Goal: Task Accomplishment & Management: Manage account settings

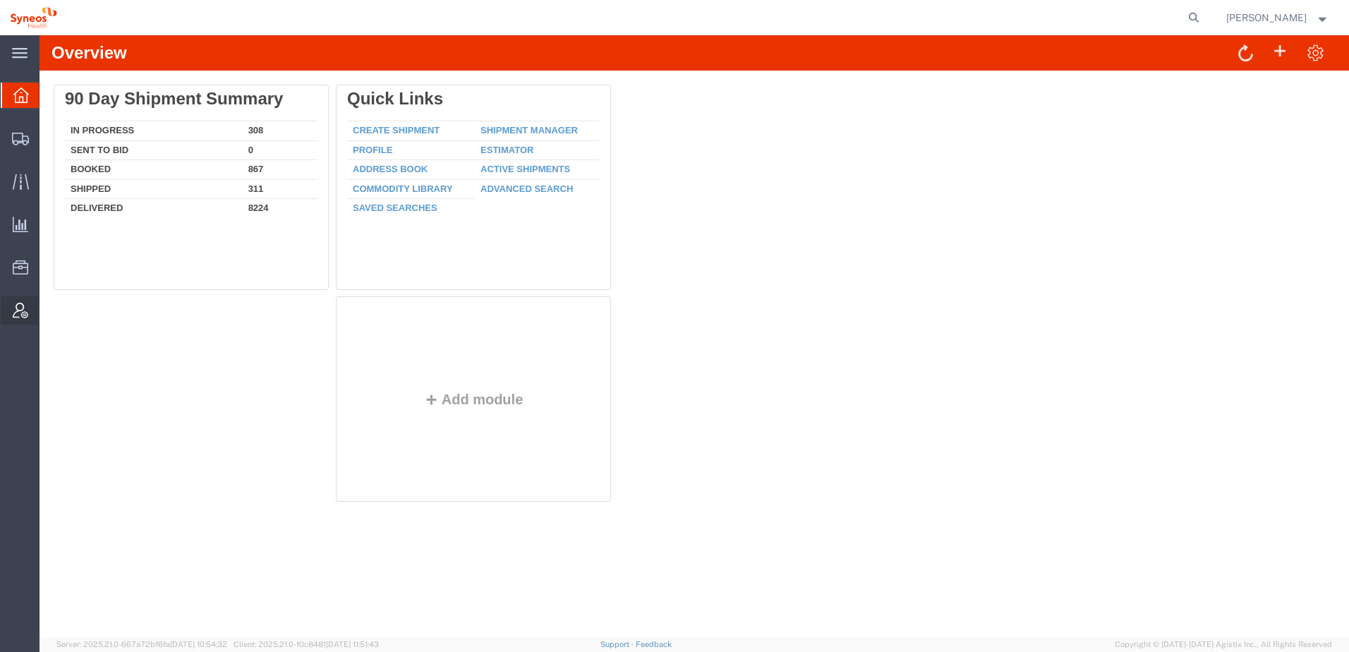
click at [49, 307] on span "Account Admin" at bounding box center [44, 310] width 10 height 28
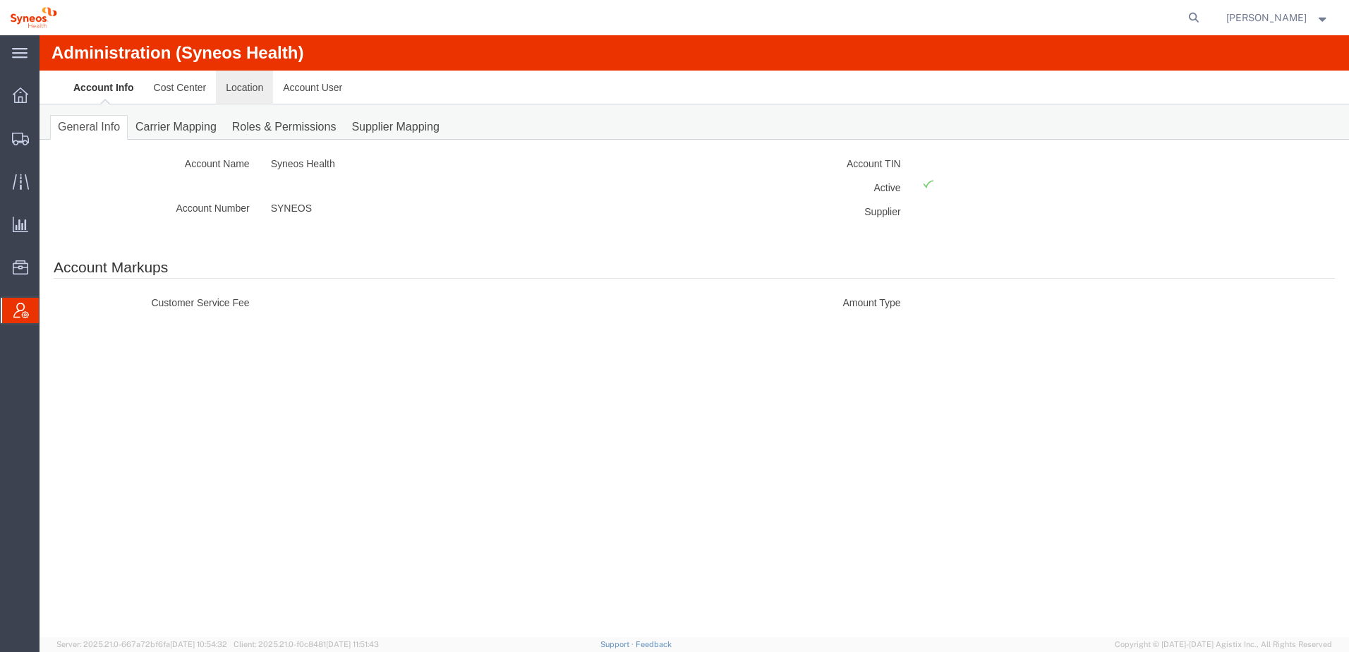
click at [232, 83] on link "Location" at bounding box center [244, 88] width 57 height 34
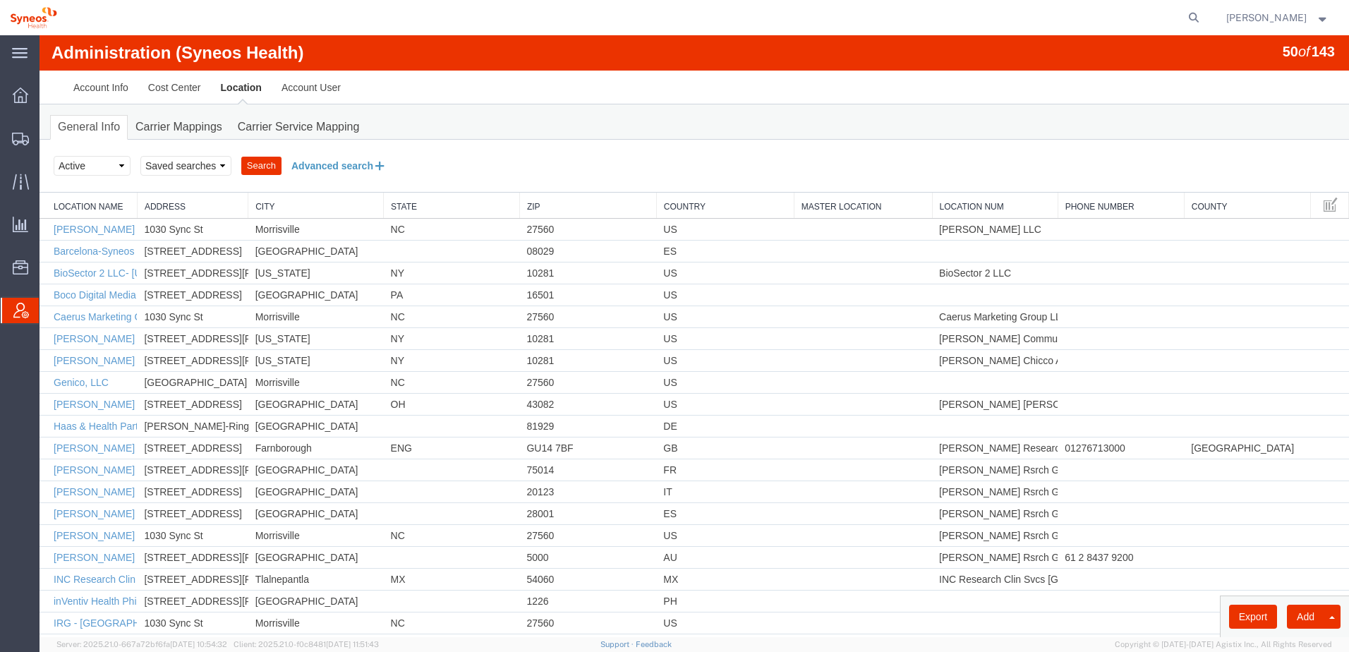
click at [326, 169] on button "Advanced search" at bounding box center [339, 166] width 115 height 24
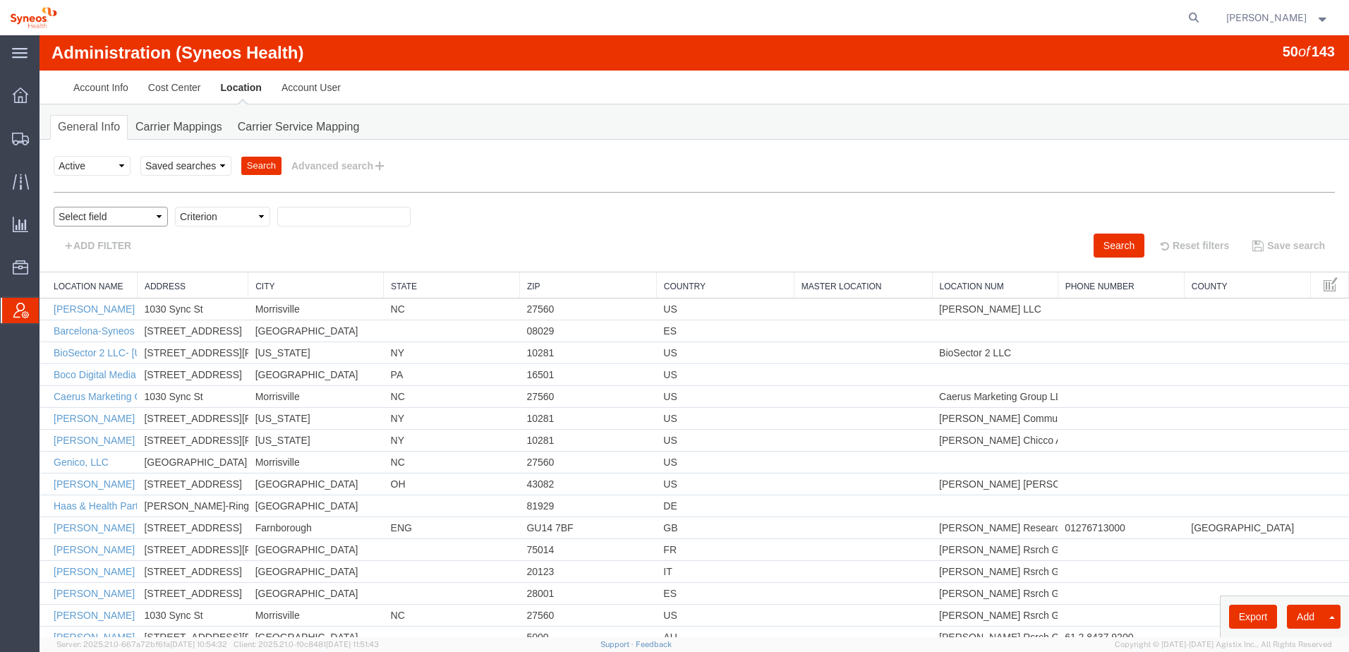
click at [152, 214] on select "Select field Address [GEOGRAPHIC_DATA] Location Name Location Num Master Locati…" at bounding box center [111, 217] width 114 height 20
select select "country"
click at [54, 207] on select "Select field Address [GEOGRAPHIC_DATA] Location Name Location Num Master Locati…" at bounding box center [111, 217] width 114 height 20
select select
click at [227, 214] on select "Criterion in not in" at bounding box center [222, 217] width 95 height 20
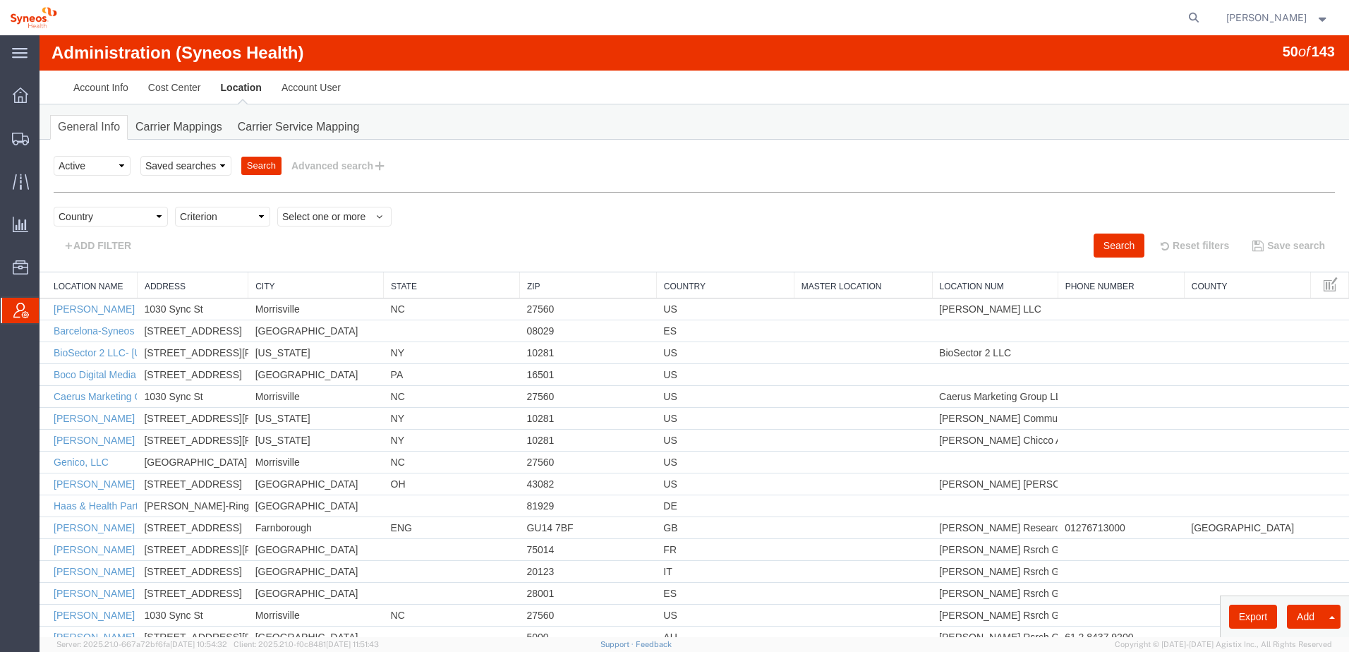
select select "in"
click at [175, 207] on select "Criterion in not in" at bounding box center [222, 217] width 95 height 20
click at [296, 211] on span "Select one or more" at bounding box center [334, 217] width 104 height 14
type input "serb"
click at [301, 265] on span "[GEOGRAPHIC_DATA]" at bounding box center [338, 264] width 103 height 13
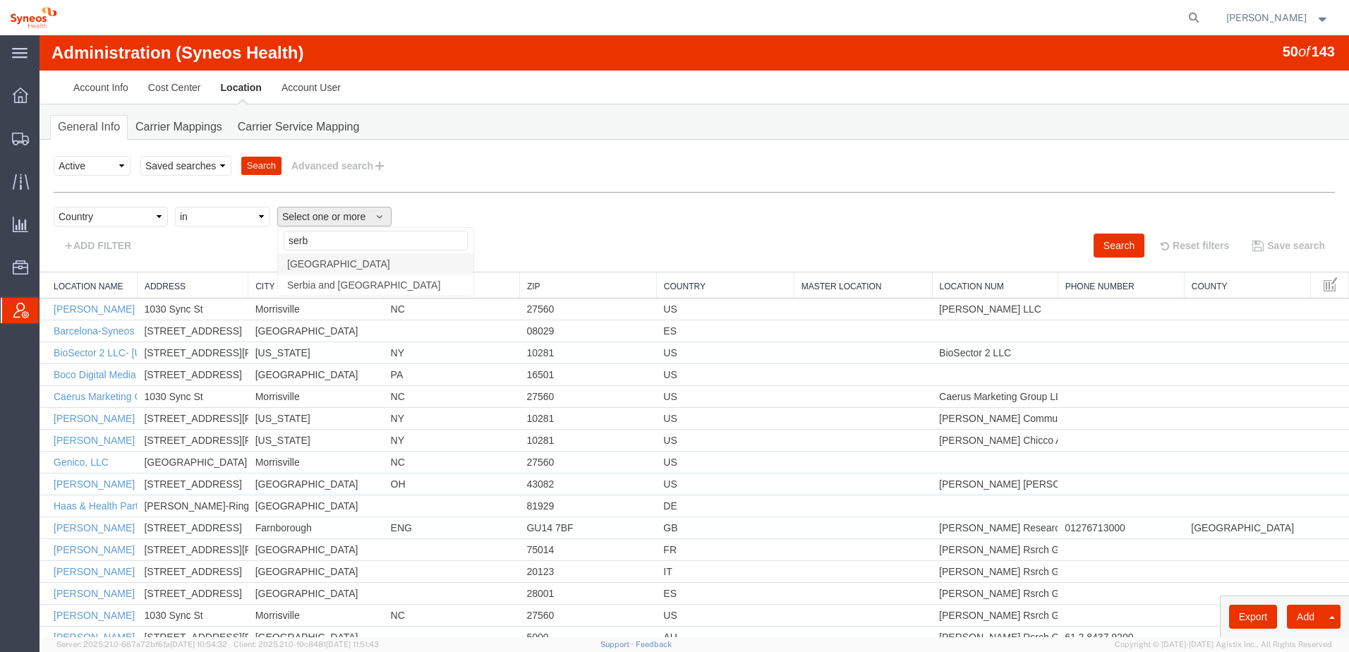
select select "RS"
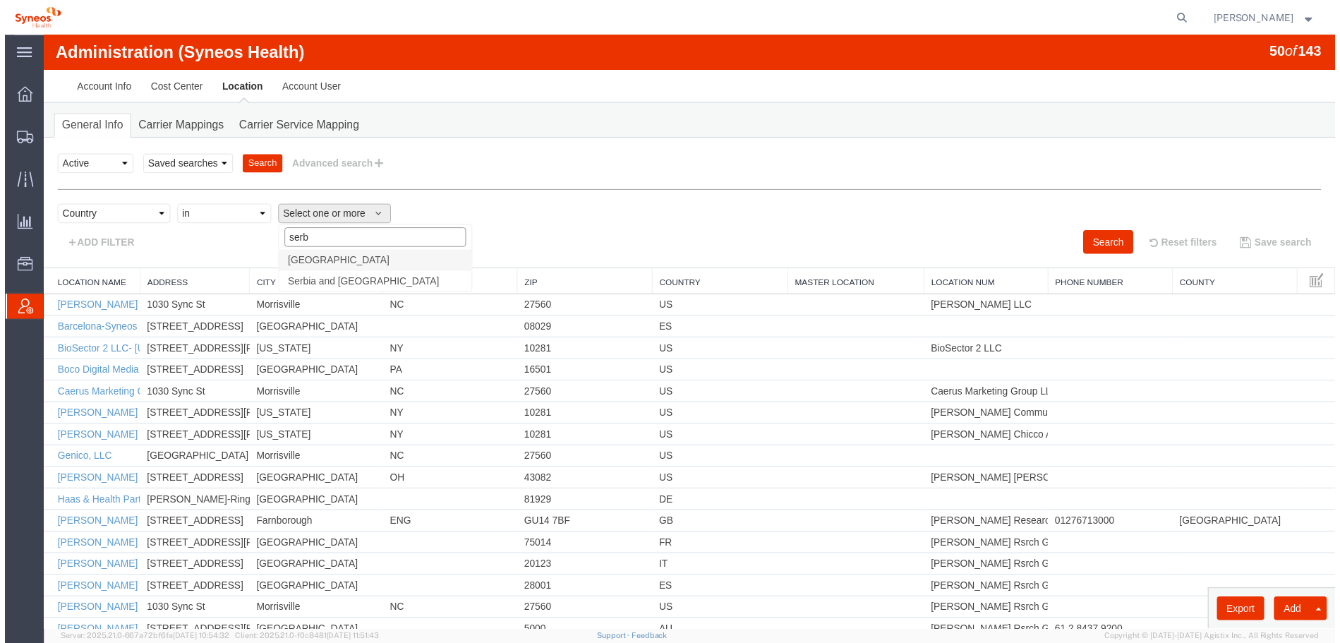
scroll to position [2319, 0]
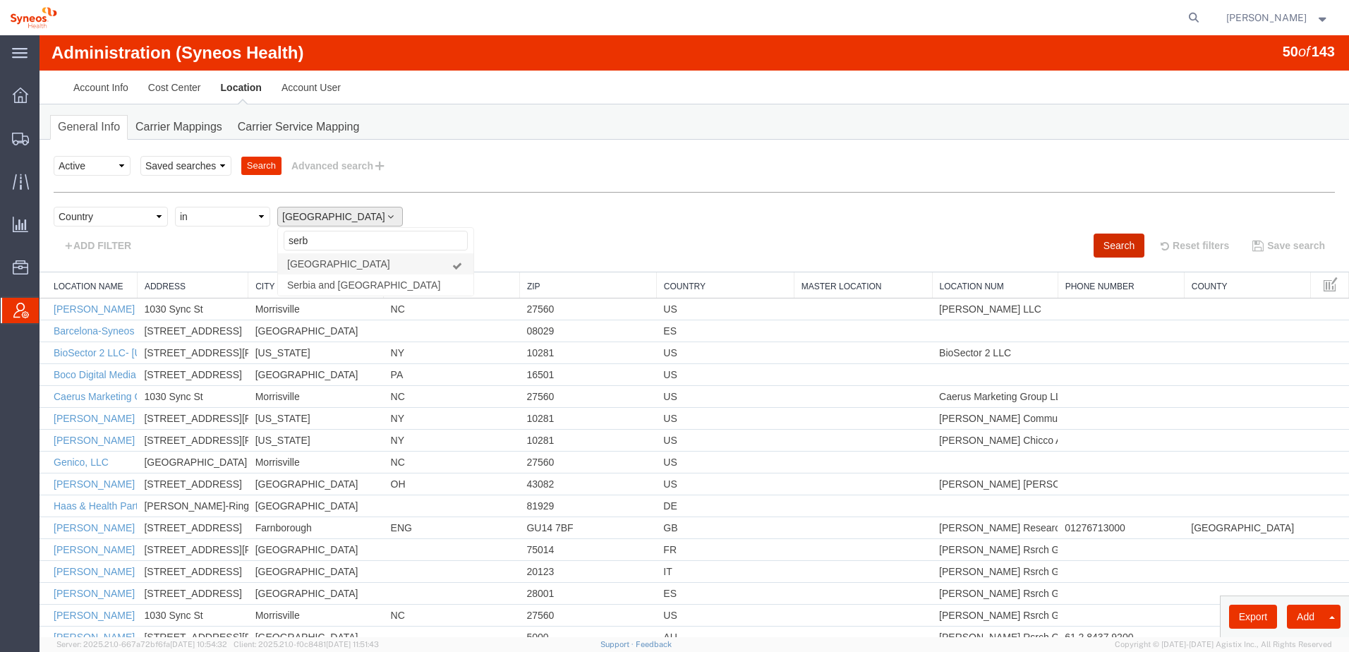
click at [1124, 241] on button "Search" at bounding box center [1119, 246] width 51 height 24
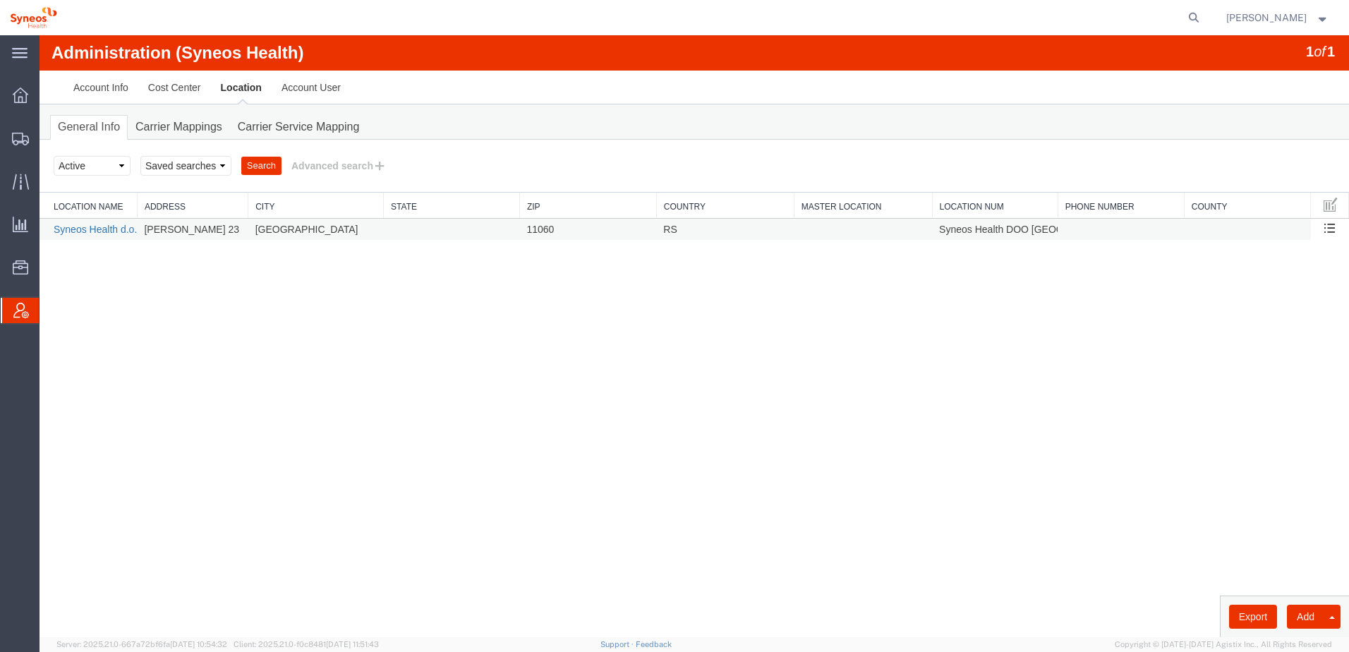
click at [75, 228] on link "Syneos Health d.o.o. [GEOGRAPHIC_DATA]-[GEOGRAPHIC_DATA]" at bounding box center [205, 229] width 303 height 11
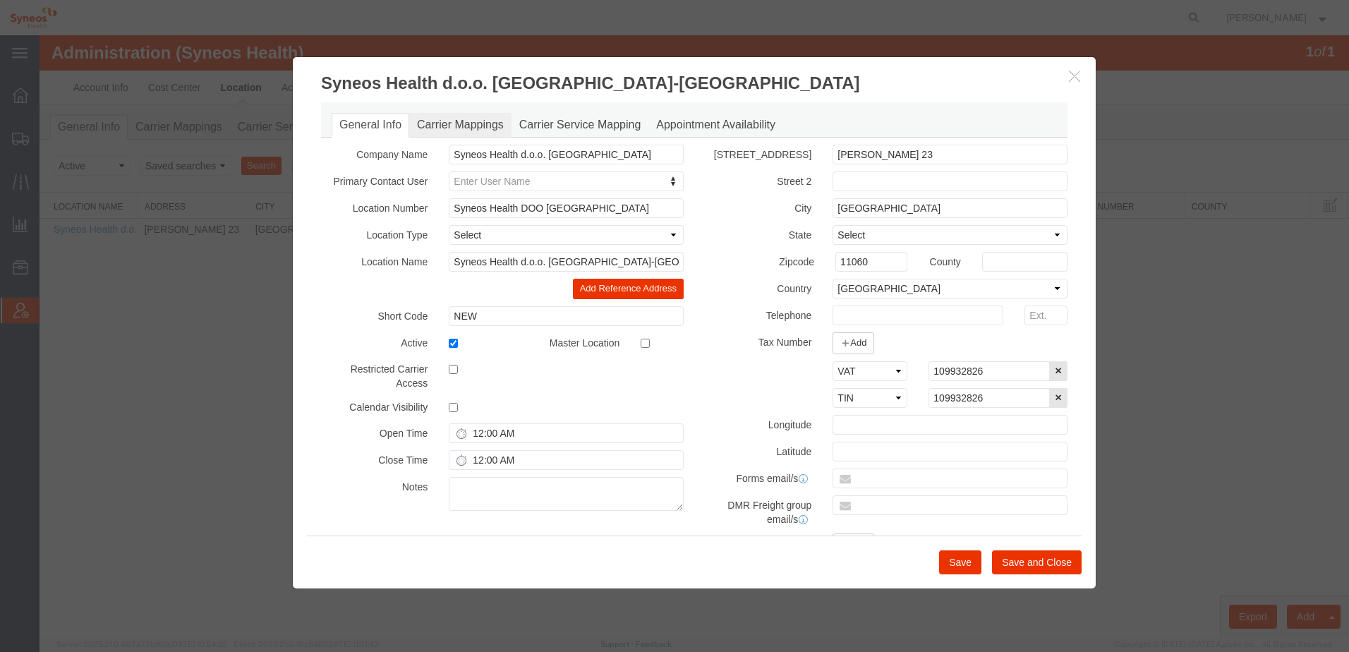
click at [466, 126] on link "Carrier Mappings" at bounding box center [460, 125] width 102 height 25
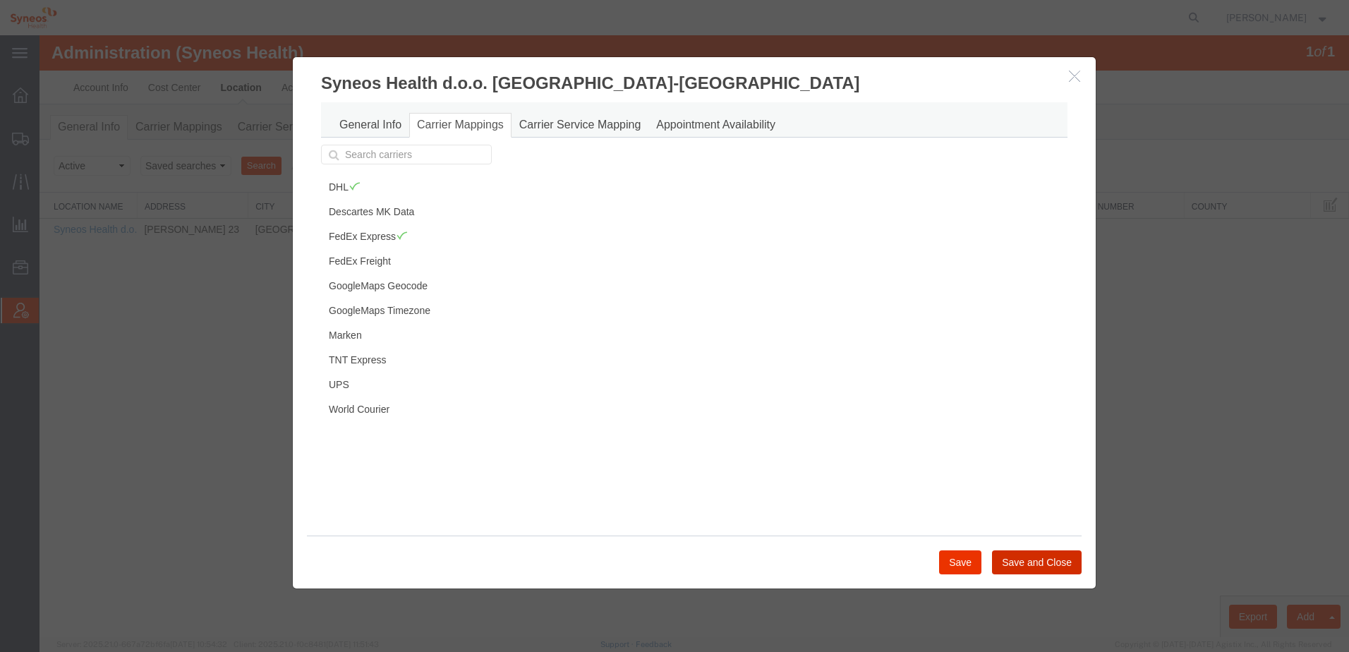
click at [1023, 555] on button "Save and Close" at bounding box center [1037, 562] width 90 height 24
click at [1075, 76] on icon "button" at bounding box center [1074, 76] width 11 height 12
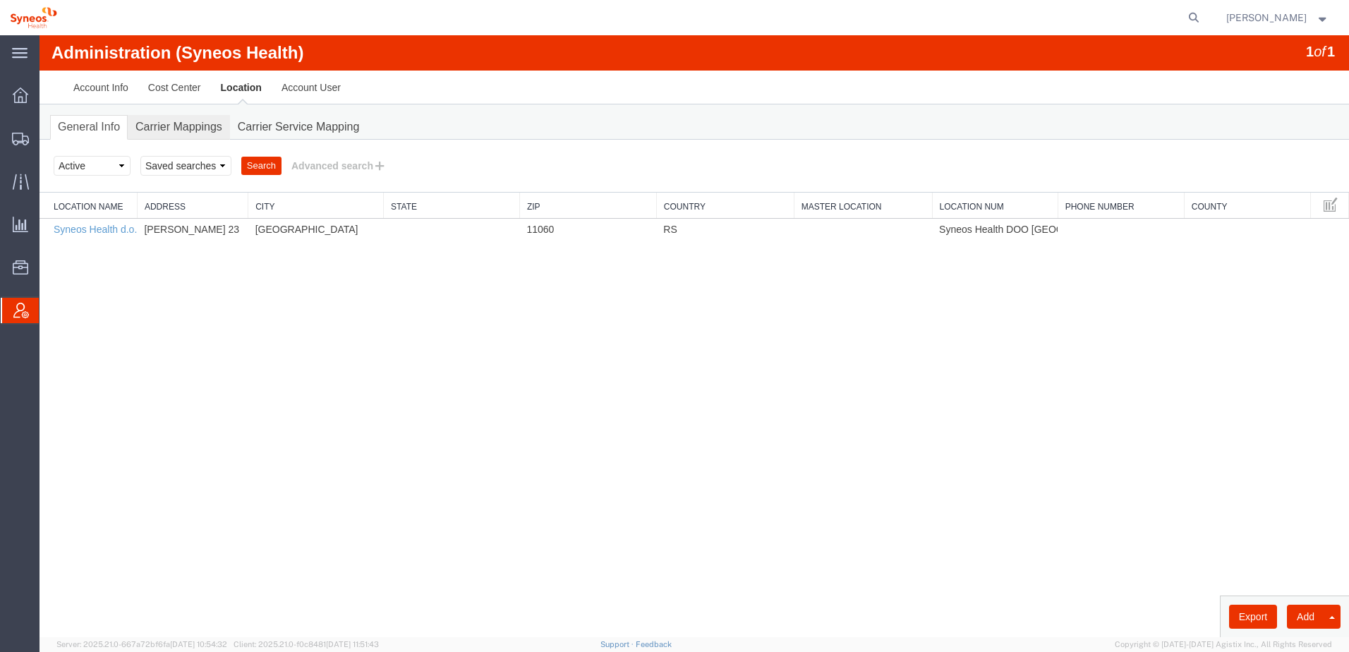
click at [202, 124] on link "Carrier Mappings" at bounding box center [179, 127] width 102 height 25
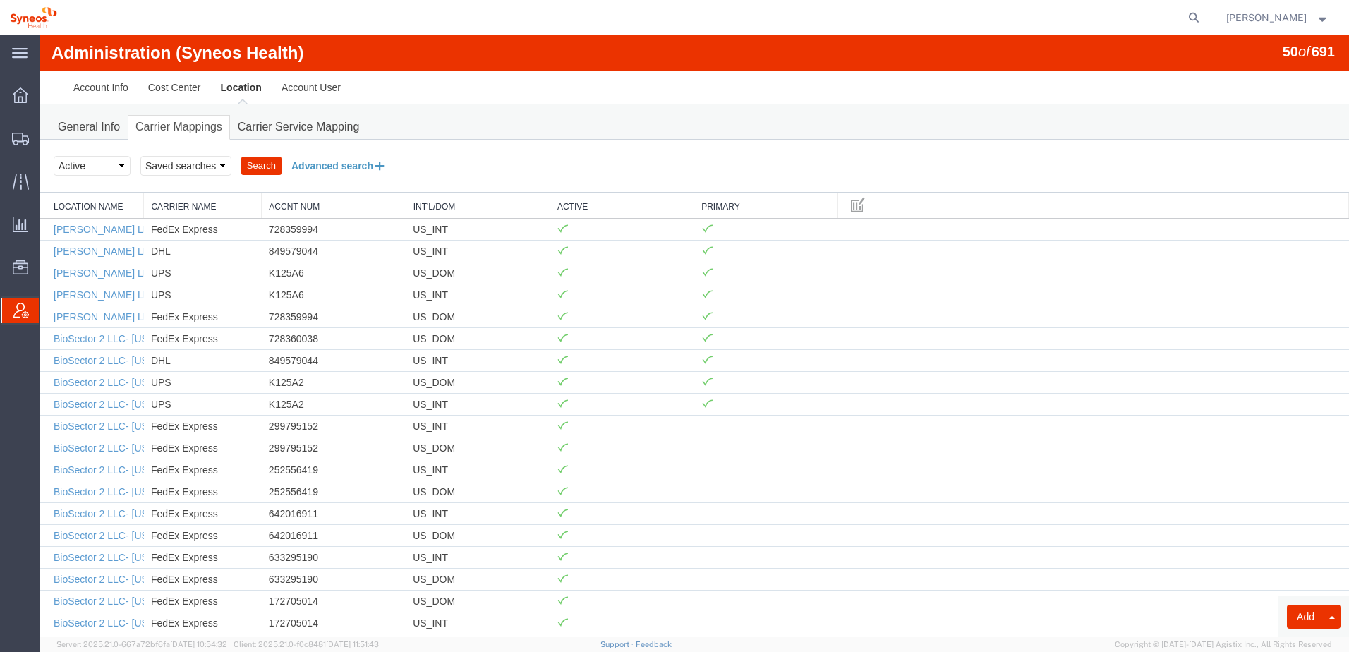
click at [318, 162] on button "Advanced search" at bounding box center [339, 166] width 115 height 24
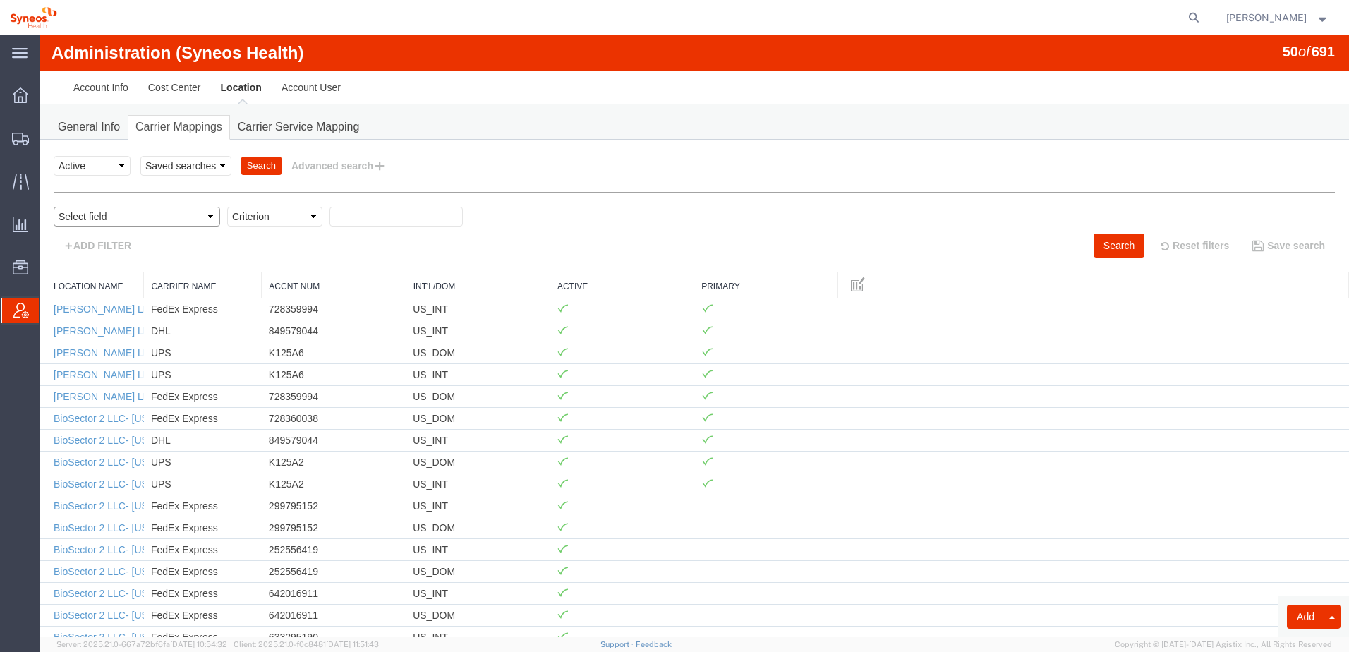
click at [137, 212] on select "Select field Accnt Num Accnt Number Alias Accnt Username Carrier Name Int'l/Dom…" at bounding box center [137, 217] width 167 height 20
select select "locationName"
click at [54, 207] on select "Select field Accnt Num Accnt Number Alias Accnt Username Carrier Name Int'l/Dom…" at bounding box center [137, 217] width 167 height 20
click at [251, 215] on select "Criterion contains does not contain is is blank is not blank starts with" at bounding box center [274, 217] width 95 height 20
select select "contains"
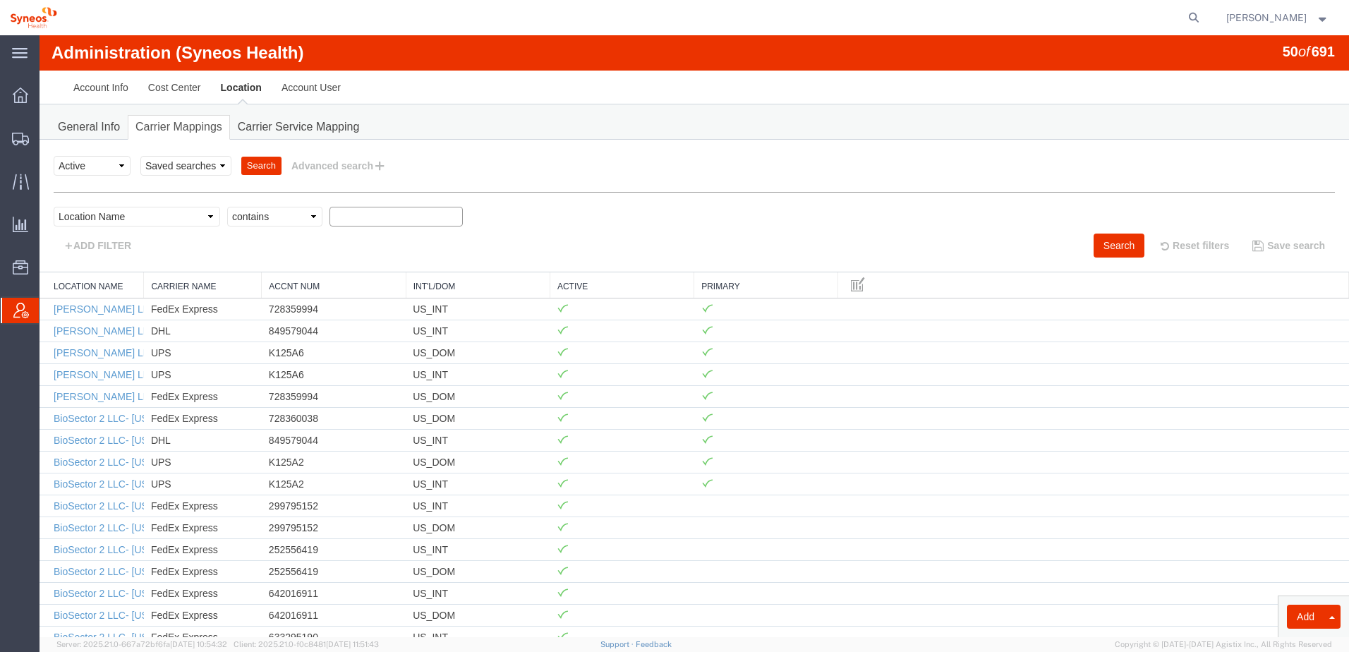
click at [227, 207] on select "Criterion contains does not contain is is blank is not blank starts with" at bounding box center [274, 217] width 95 height 20
type input "[GEOGRAPHIC_DATA]"
click at [1096, 239] on button "Search" at bounding box center [1119, 246] width 51 height 24
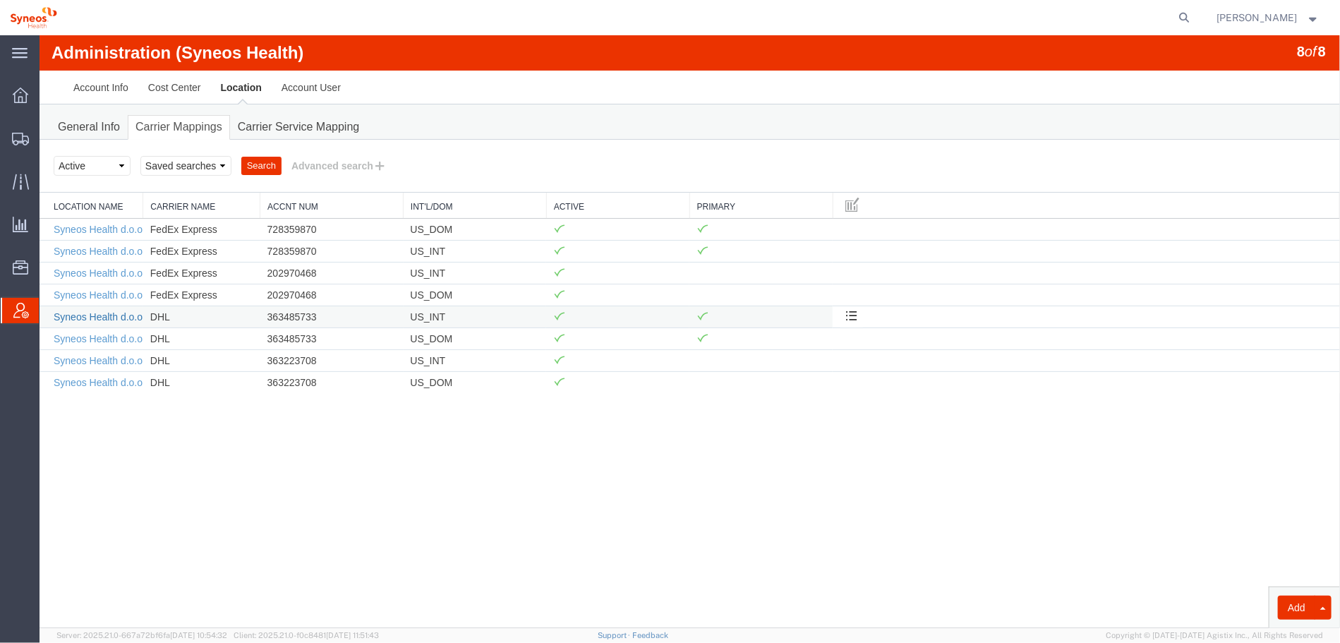
click at [122, 311] on link "Syneos Health d.o.o. [GEOGRAPHIC_DATA]-[GEOGRAPHIC_DATA]" at bounding box center [204, 315] width 303 height 11
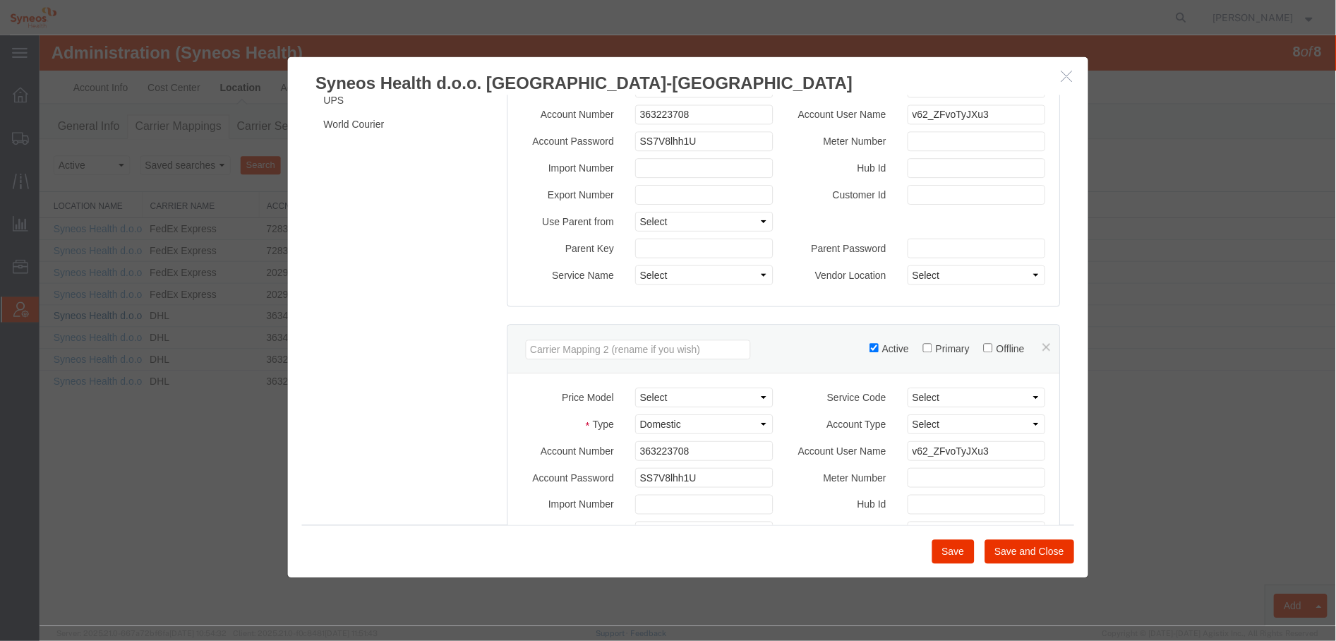
scroll to position [0, 0]
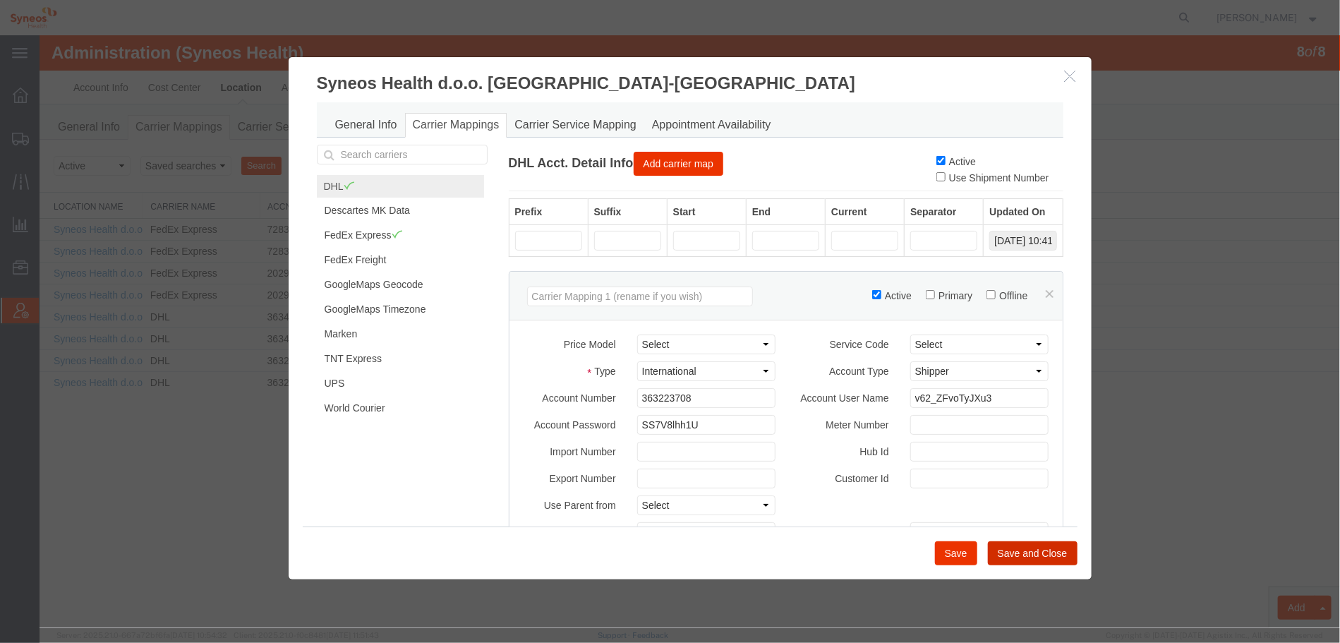
click at [1022, 546] on button "Save and Close" at bounding box center [1032, 552] width 90 height 24
